Goal: Complete application form: Complete application form

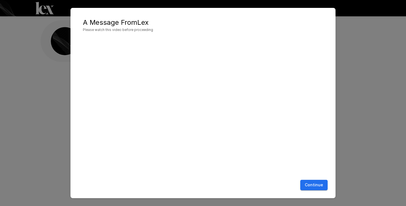
click at [318, 186] on button "Continue" at bounding box center [313, 185] width 27 height 10
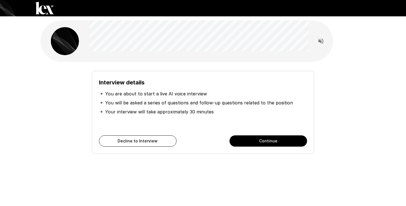
click at [248, 143] on button "Continue" at bounding box center [267, 140] width 77 height 11
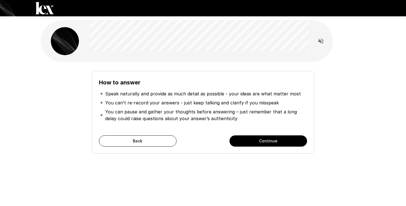
click at [248, 143] on button "Continue" at bounding box center [267, 140] width 77 height 11
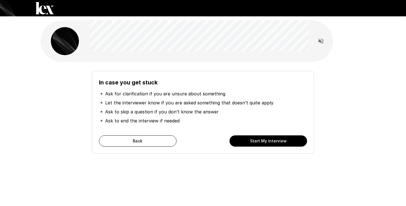
click at [248, 143] on button "Start My Interview" at bounding box center [267, 140] width 77 height 11
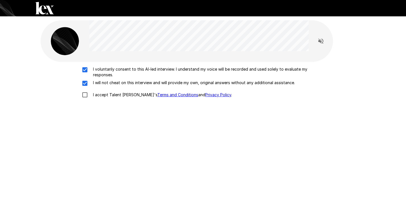
click at [84, 88] on div "I voluntarily consent to this AI-led interview. I understand my voice will be r…" at bounding box center [203, 83] width 320 height 34
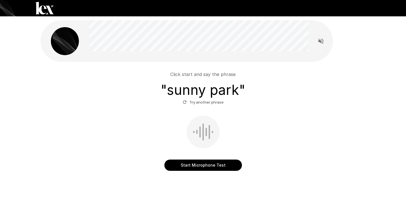
click at [177, 163] on button "Start Microphone Test" at bounding box center [202, 165] width 77 height 11
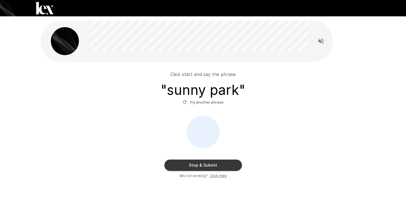
click at [177, 163] on button "Stop & Submit" at bounding box center [202, 165] width 77 height 11
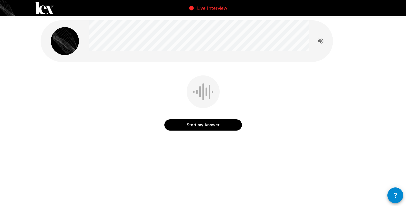
click at [190, 124] on button "Start my Answer" at bounding box center [202, 124] width 77 height 11
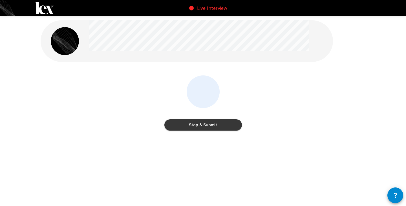
click at [190, 124] on button "Stop & Submit" at bounding box center [202, 124] width 77 height 11
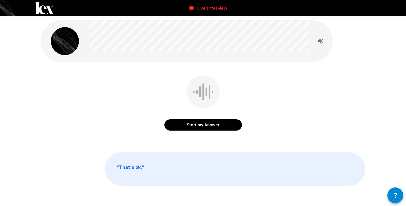
click at [190, 124] on button "Start my Answer" at bounding box center [202, 124] width 77 height 11
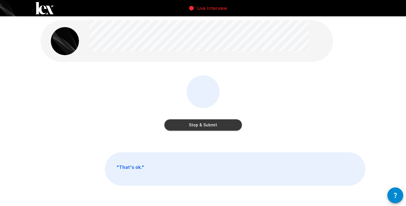
click at [190, 124] on button "Stop & Submit" at bounding box center [202, 124] width 77 height 11
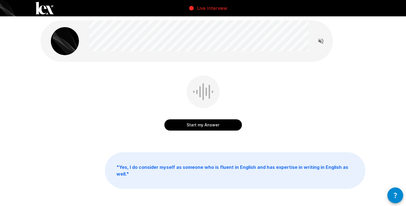
click at [186, 124] on button "Start my Answer" at bounding box center [202, 124] width 77 height 11
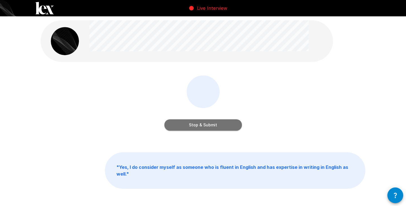
click at [186, 124] on button "Stop & Submit" at bounding box center [202, 124] width 77 height 11
